Goal: Information Seeking & Learning: Find specific fact

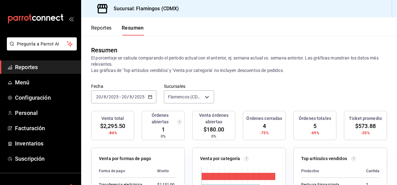
click at [101, 30] on font "Reportes" at bounding box center [101, 28] width 21 height 6
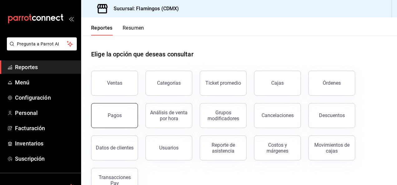
click at [122, 115] on button "Pagos" at bounding box center [114, 115] width 47 height 25
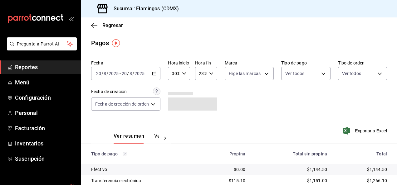
scroll to position [56, 0]
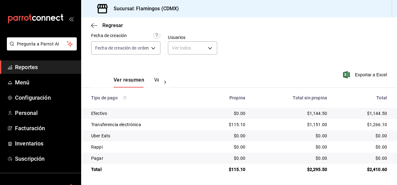
click at [311, 113] on div "$1,144.50" at bounding box center [291, 113] width 72 height 6
copy div "1,144.50"
click at [238, 126] on div "$115.10" at bounding box center [225, 125] width 39 height 6
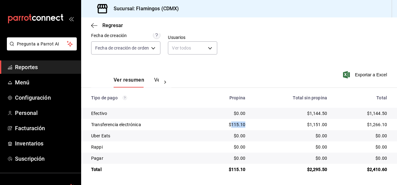
copy div "115.10"
